Goal: Check status

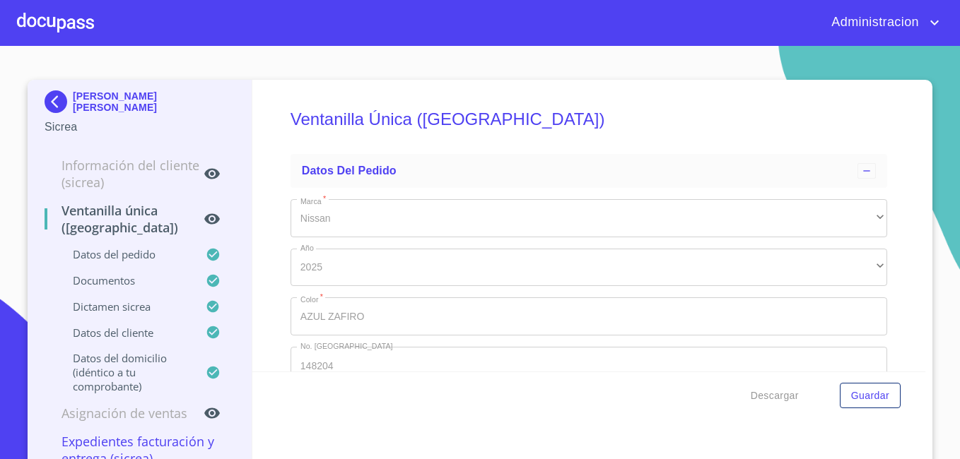
click at [87, 95] on p "[PERSON_NAME] [PERSON_NAME]" at bounding box center [154, 101] width 162 height 23
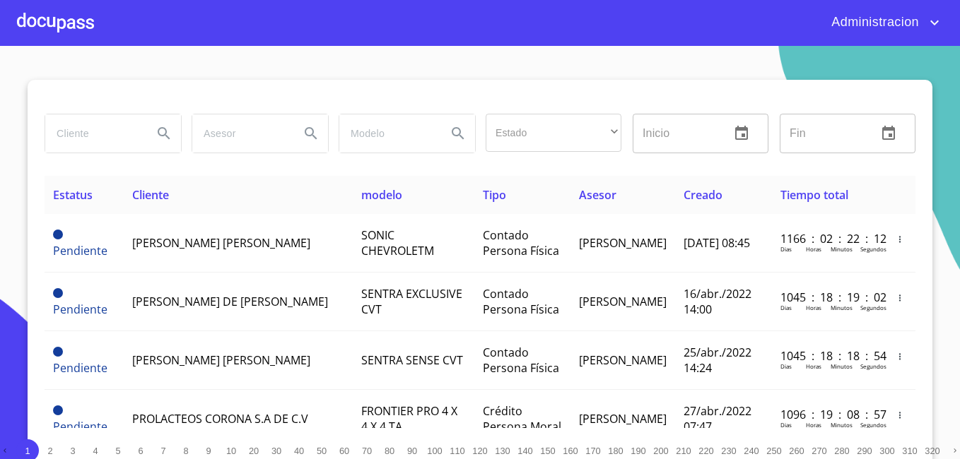
click at [112, 118] on input "search" at bounding box center [93, 133] width 96 height 38
type input "[PERSON_NAME] [PERSON_NAME]"
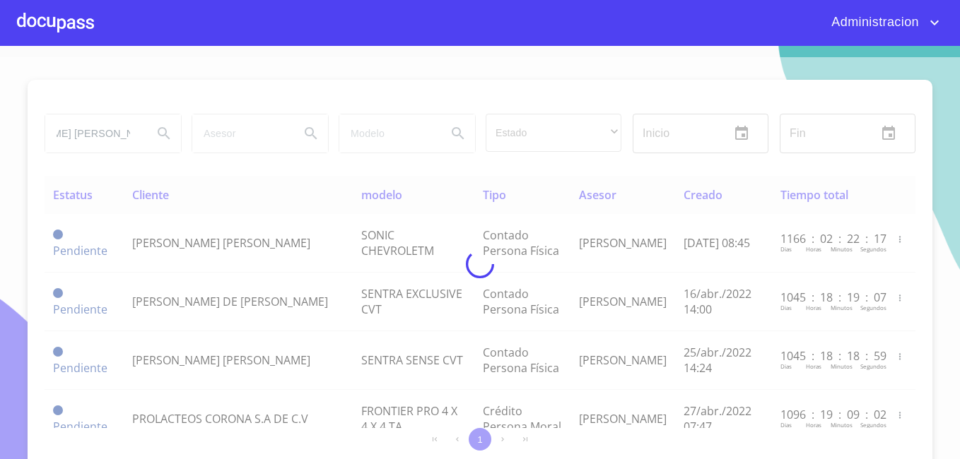
scroll to position [0, 0]
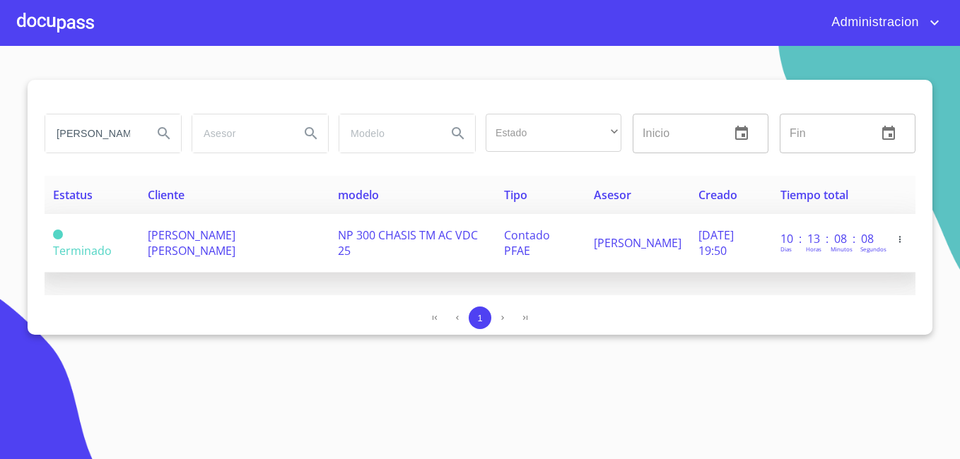
click at [208, 252] on td "[PERSON_NAME] [PERSON_NAME]" at bounding box center [234, 243] width 190 height 59
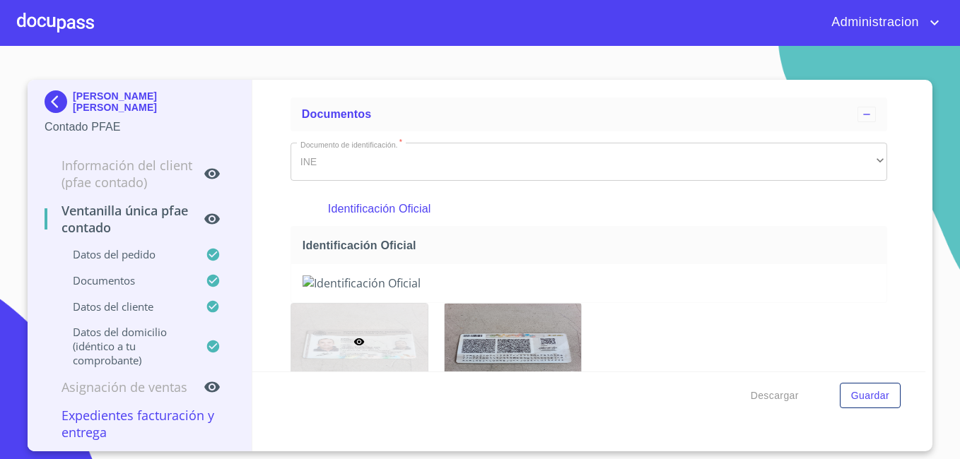
scroll to position [283, 0]
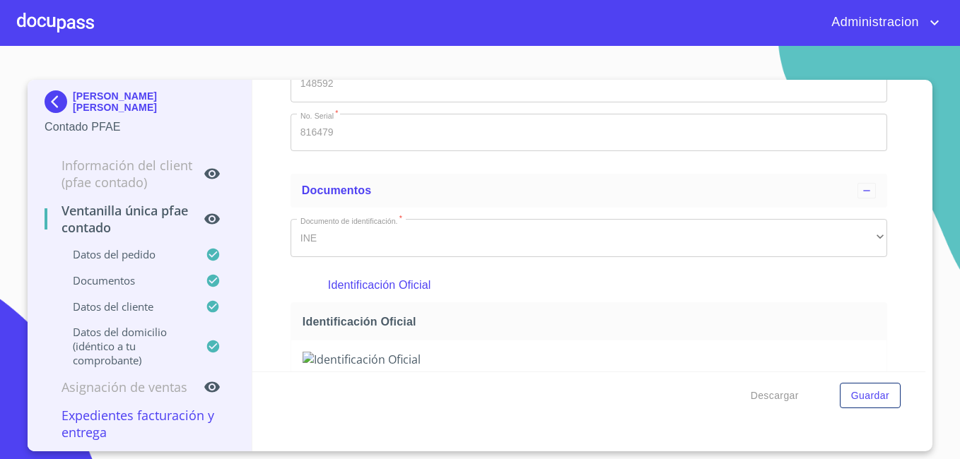
click at [145, 105] on p "[PERSON_NAME] [PERSON_NAME]" at bounding box center [154, 101] width 162 height 23
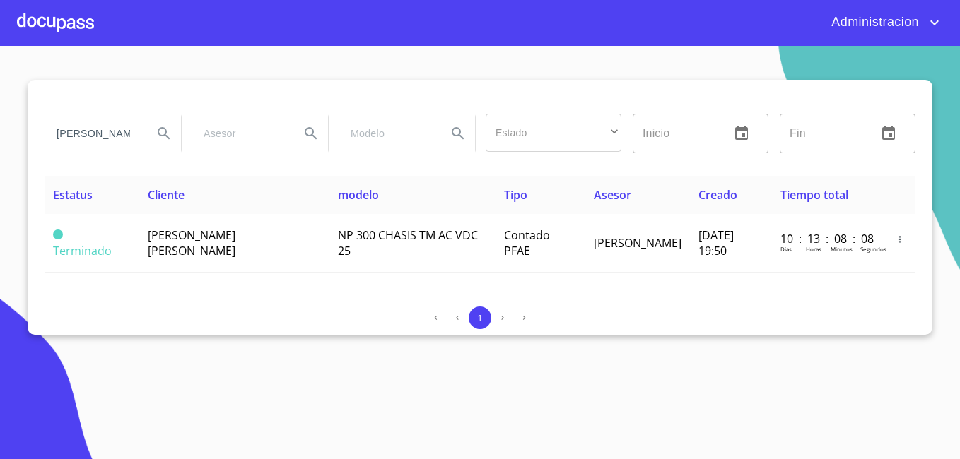
click at [102, 134] on input "[PERSON_NAME] [PERSON_NAME]" at bounding box center [93, 133] width 96 height 38
type input "[PERSON_NAME]"
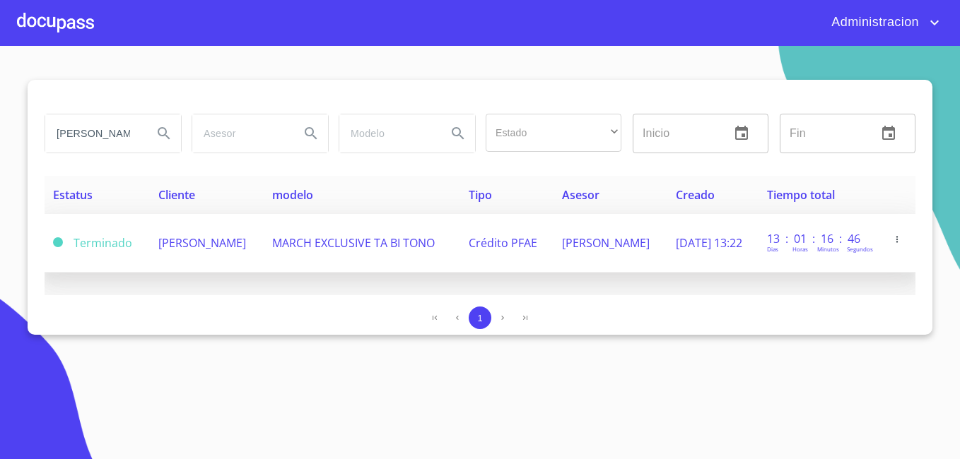
click at [107, 242] on span "Terminado" at bounding box center [103, 243] width 59 height 16
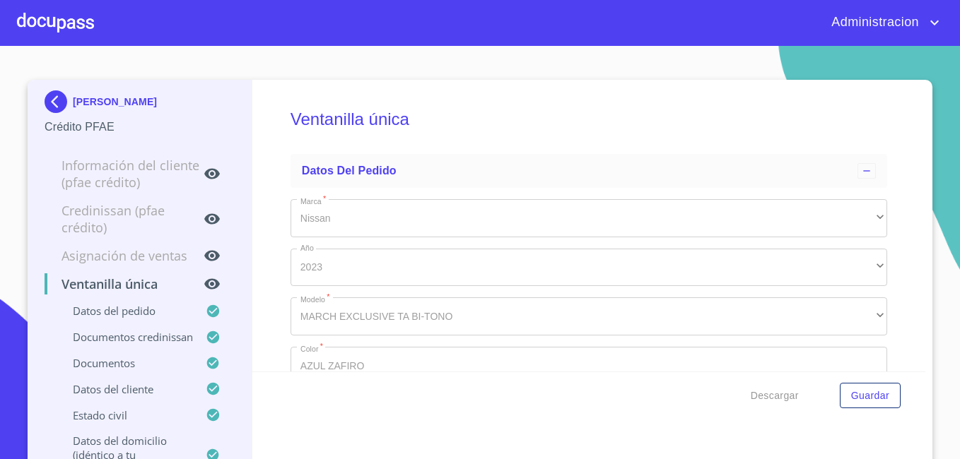
click at [480, 121] on h5 "Ventanilla única" at bounding box center [588, 119] width 596 height 58
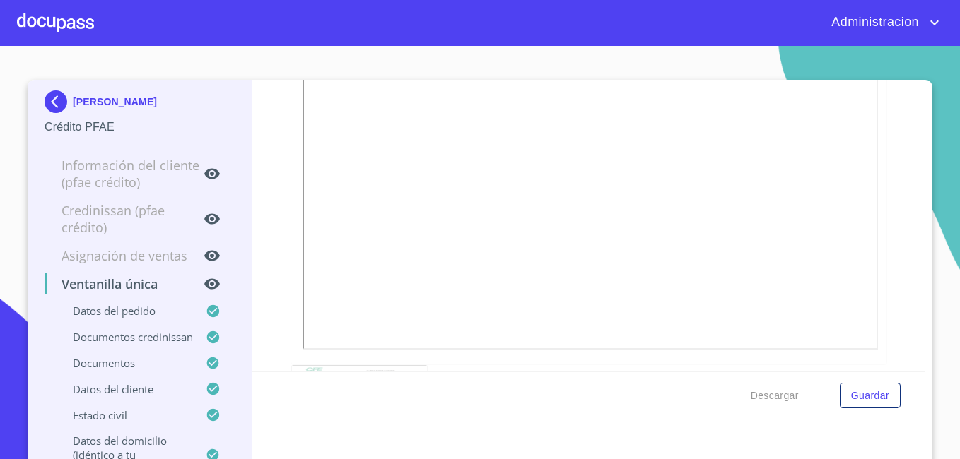
scroll to position [1626, 0]
